Goal: Submit feedback/report problem

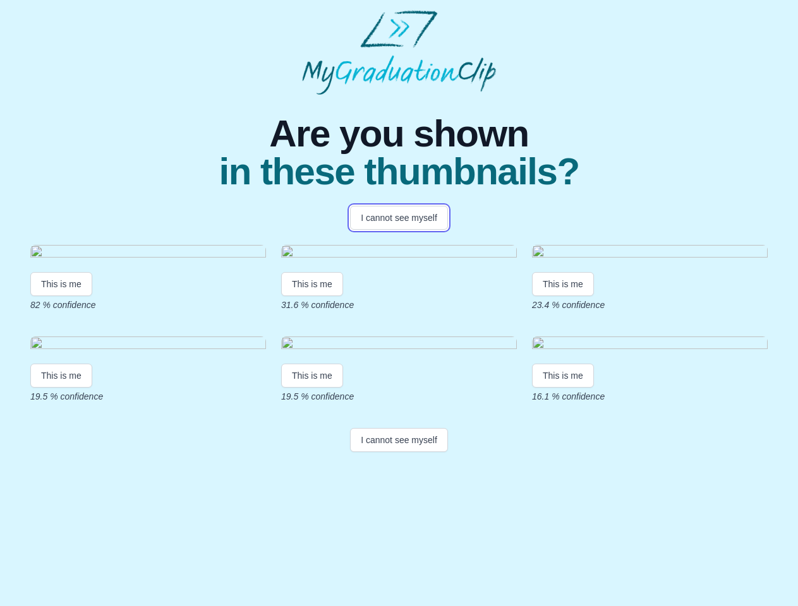
click at [399, 218] on button "I cannot see myself" at bounding box center [399, 218] width 98 height 24
click at [61, 383] on html "Are you shown in these thumbnails? I cannot see myself This is me 82 % confiden…" at bounding box center [399, 233] width 798 height 467
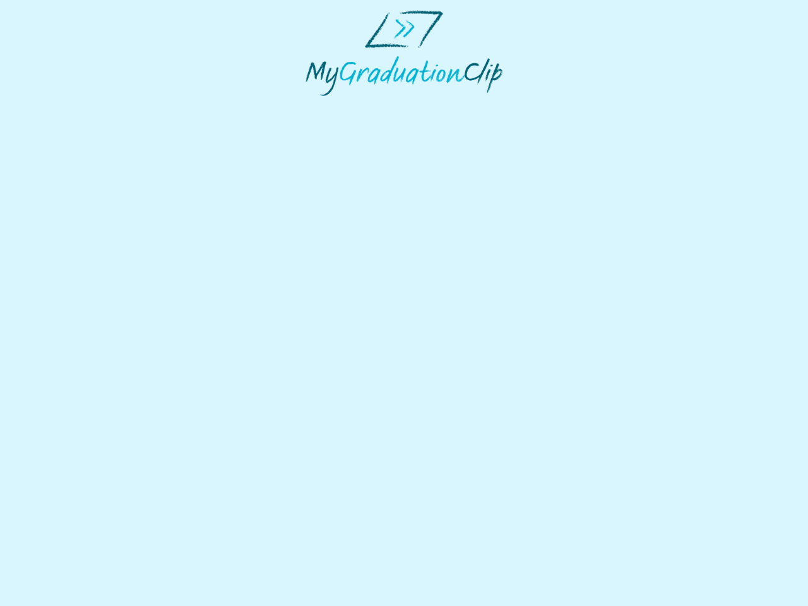
click at [314, 106] on html at bounding box center [404, 53] width 808 height 106
click at [566, 106] on html at bounding box center [404, 53] width 808 height 106
click at [61, 106] on html at bounding box center [404, 53] width 808 height 106
click at [314, 106] on html at bounding box center [404, 53] width 808 height 106
click at [566, 106] on html at bounding box center [404, 53] width 808 height 106
